Goal: Task Accomplishment & Management: Use online tool/utility

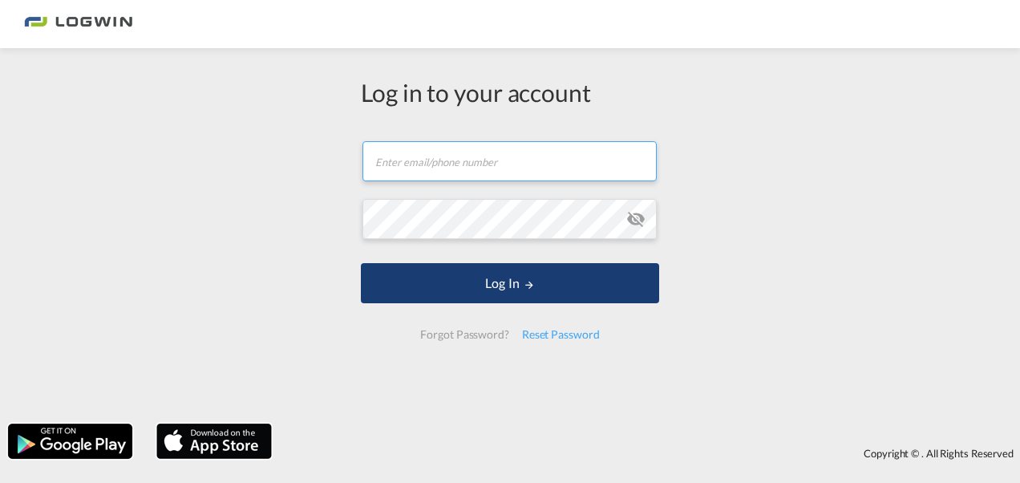
type input "[EMAIL_ADDRESS][PERSON_NAME][DOMAIN_NAME]"
click at [510, 278] on button "Log In" at bounding box center [510, 283] width 298 height 40
